Goal: Check status: Check status

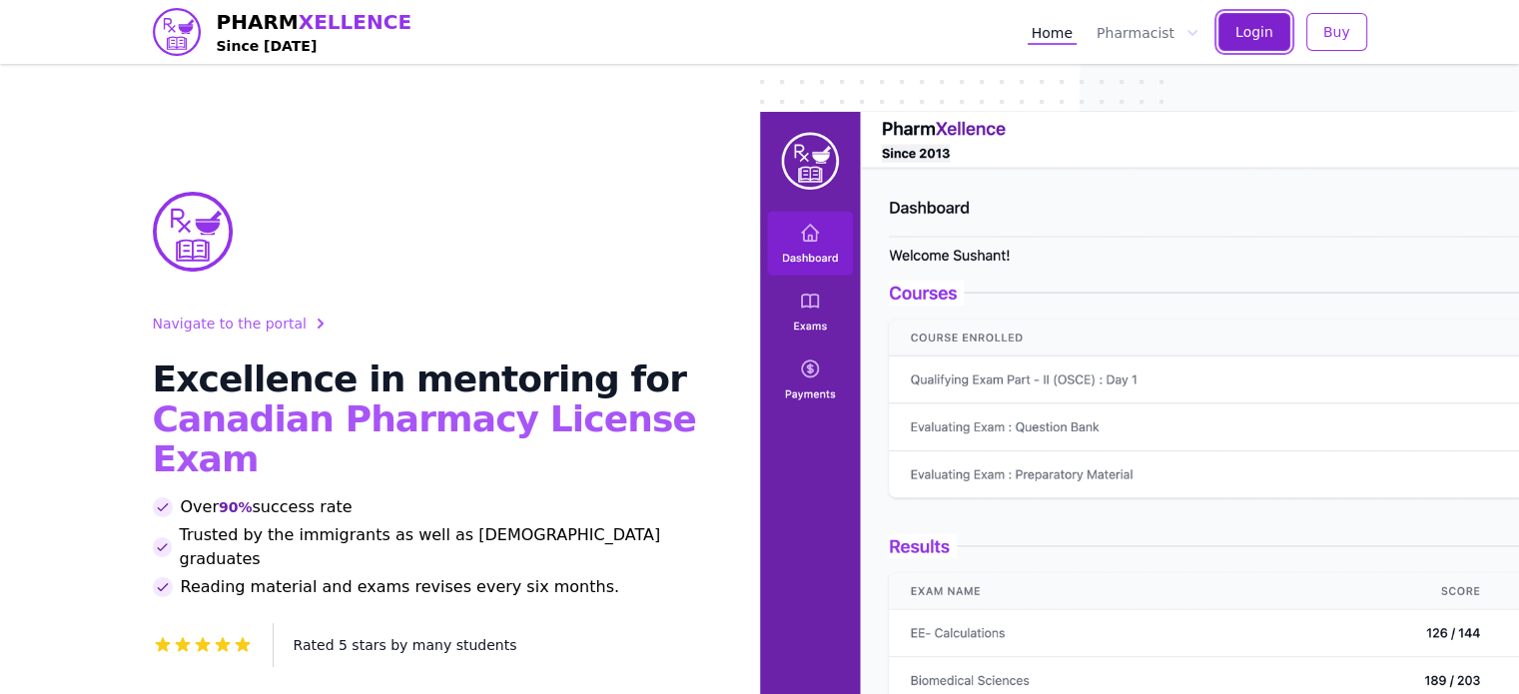
click at [1248, 16] on button "Login" at bounding box center [1254, 32] width 72 height 38
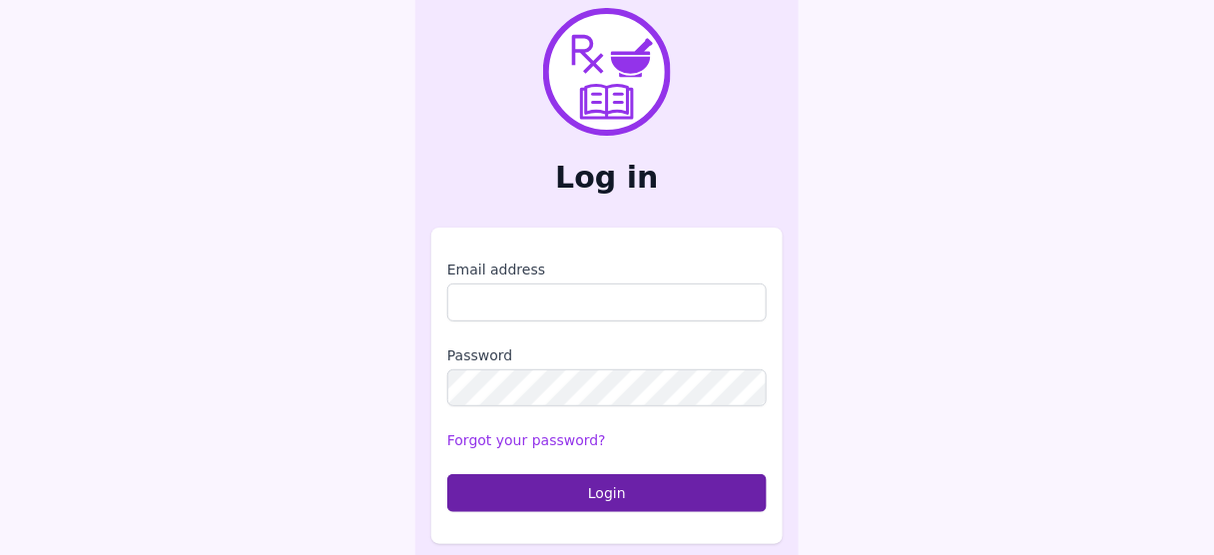
scroll to position [11, 0]
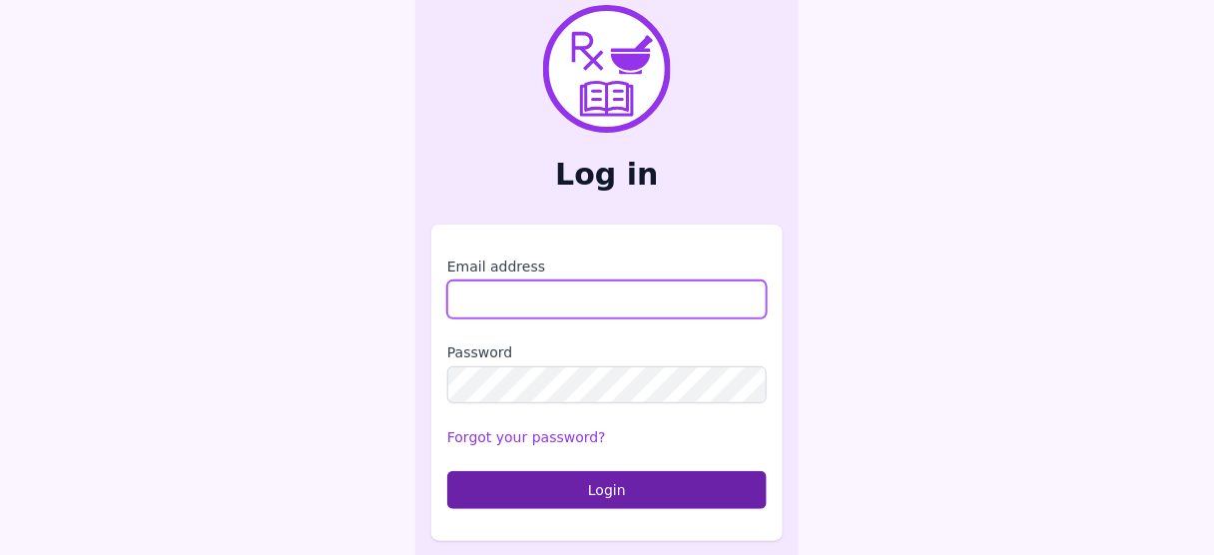
click at [551, 298] on input "Email address" at bounding box center [607, 300] width 320 height 38
type input "**********"
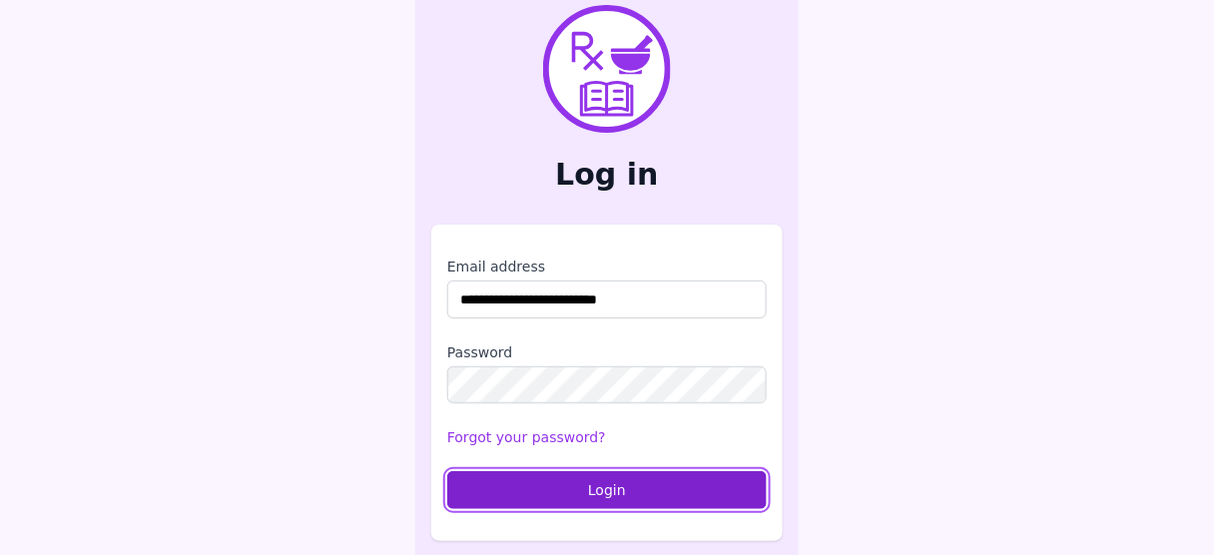
click at [576, 492] on button "Login" at bounding box center [607, 490] width 320 height 38
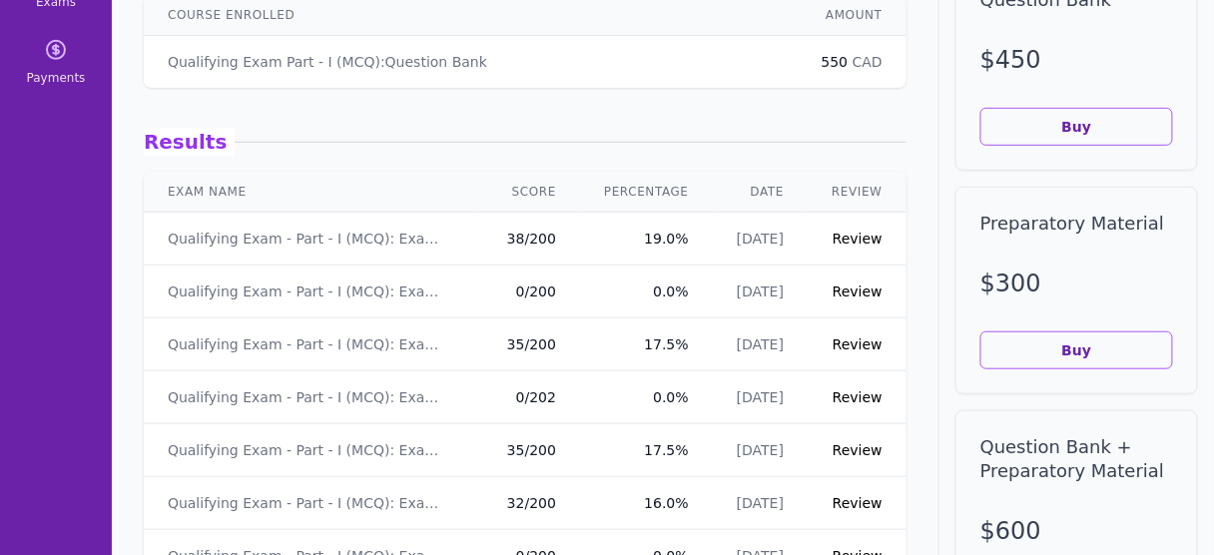
scroll to position [160, 0]
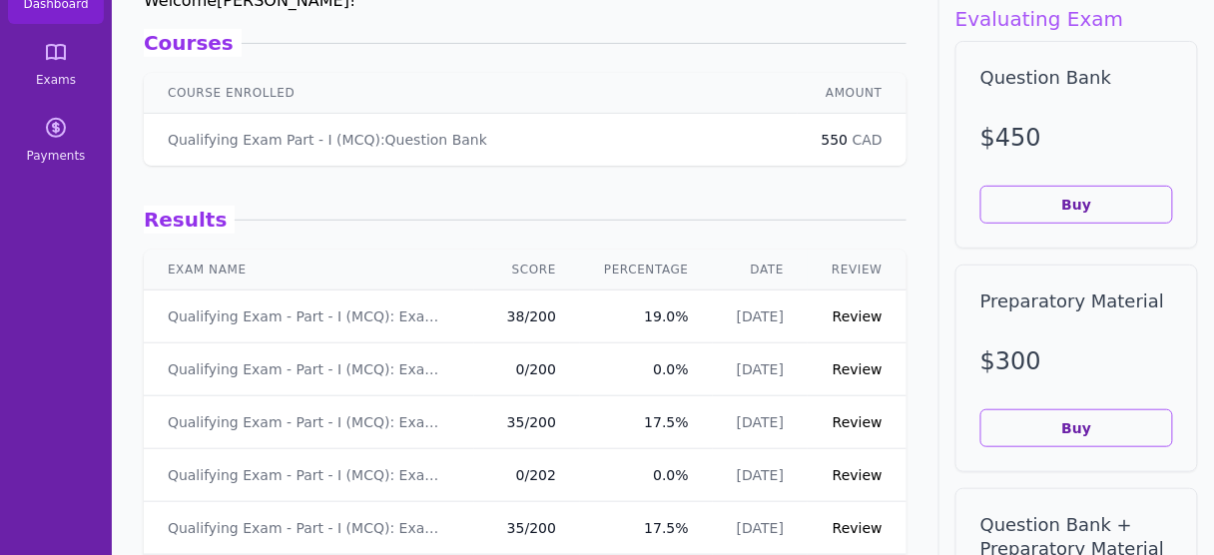
click at [857, 318] on link "Review" at bounding box center [858, 317] width 50 height 16
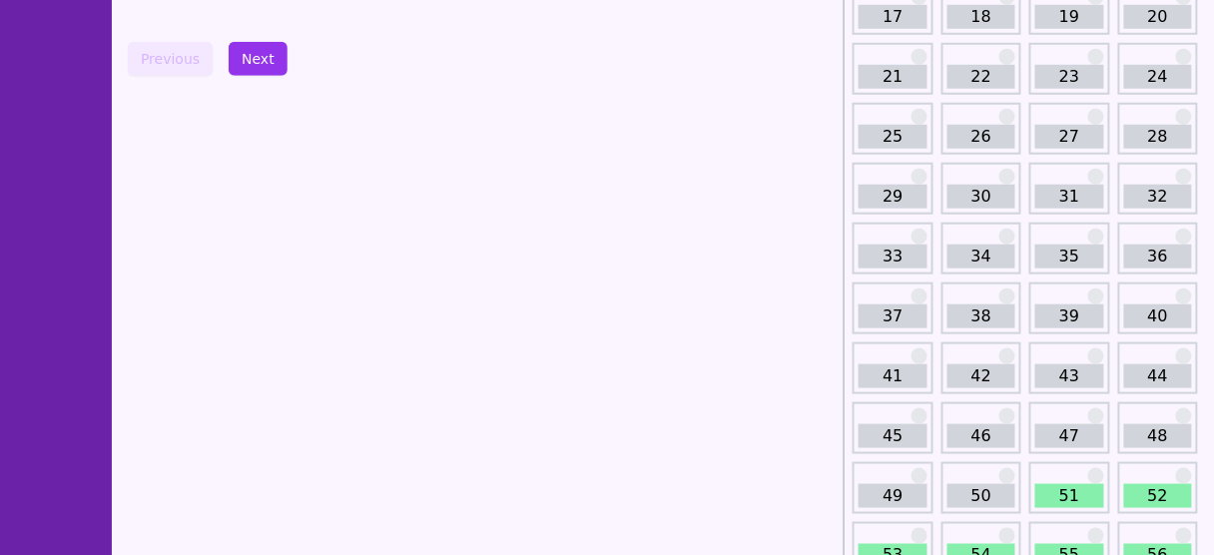
scroll to position [719, 0]
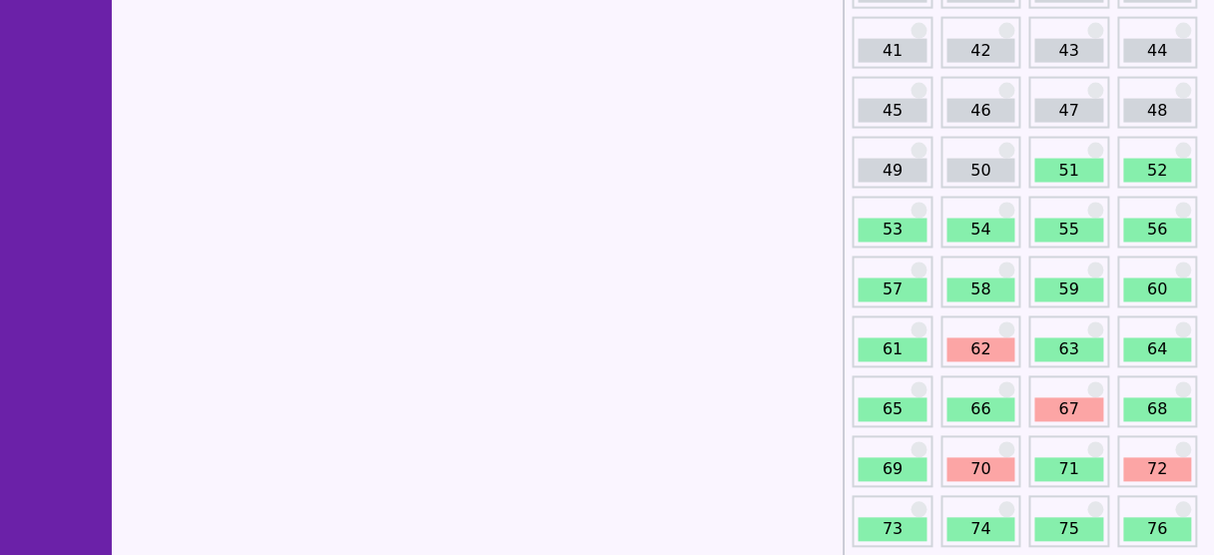
click at [1065, 161] on link "51" at bounding box center [1070, 171] width 68 height 24
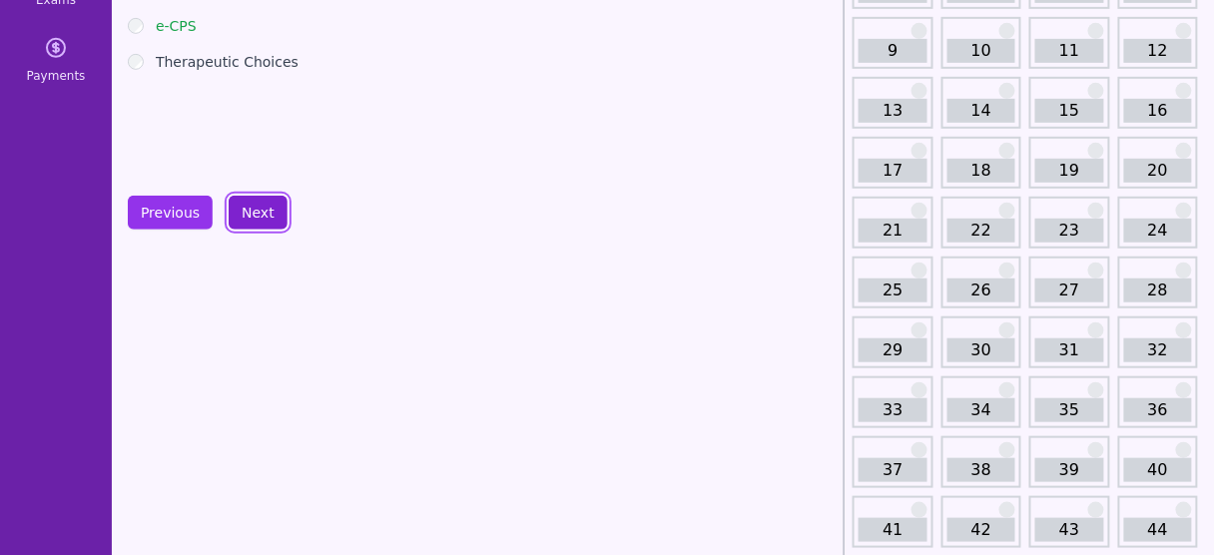
click at [254, 209] on button "Next" at bounding box center [258, 213] width 59 height 34
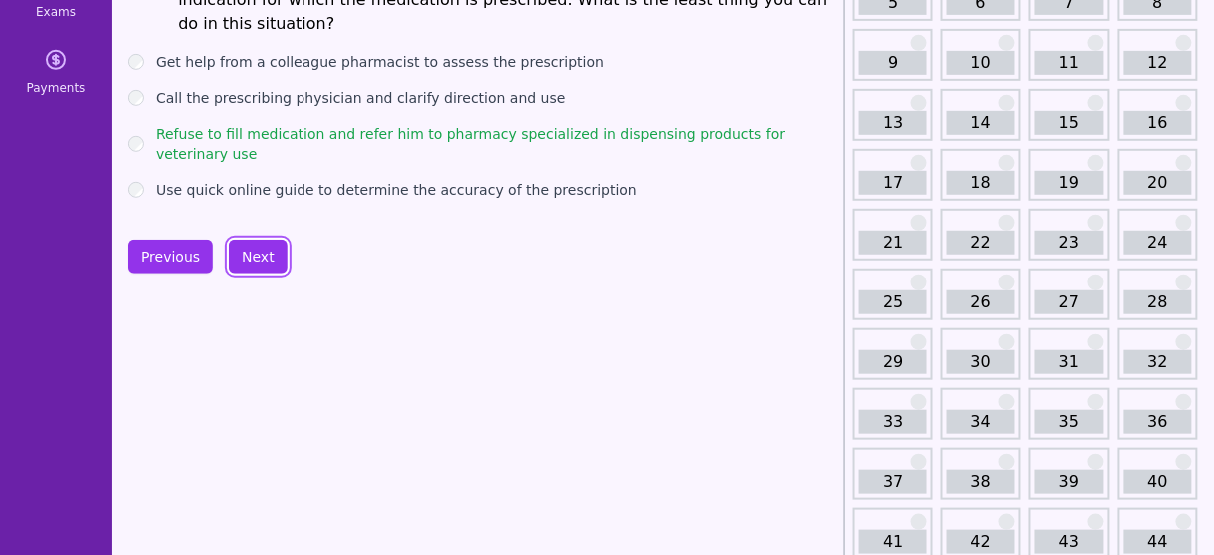
scroll to position [80, 0]
